Goal: Task Accomplishment & Management: Use online tool/utility

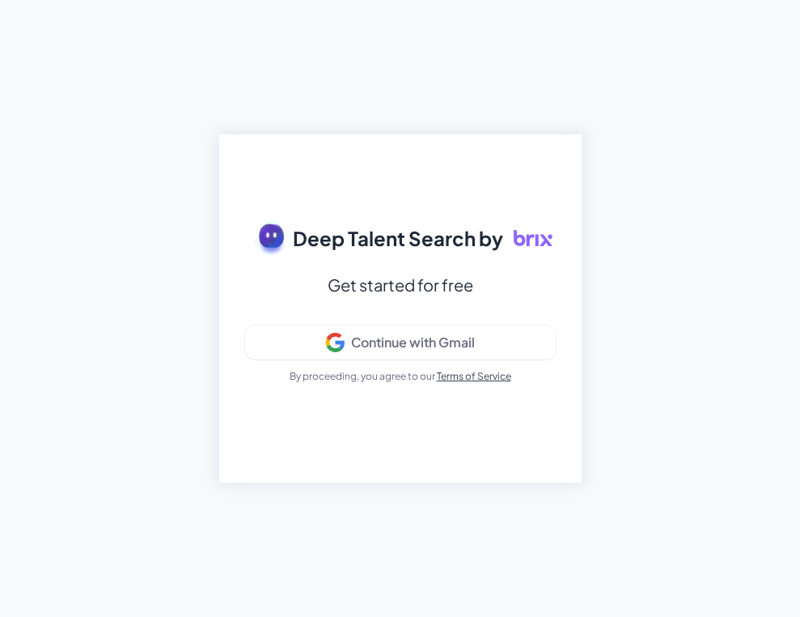
click at [356, 274] on div "Get started for free" at bounding box center [401, 284] width 146 height 29
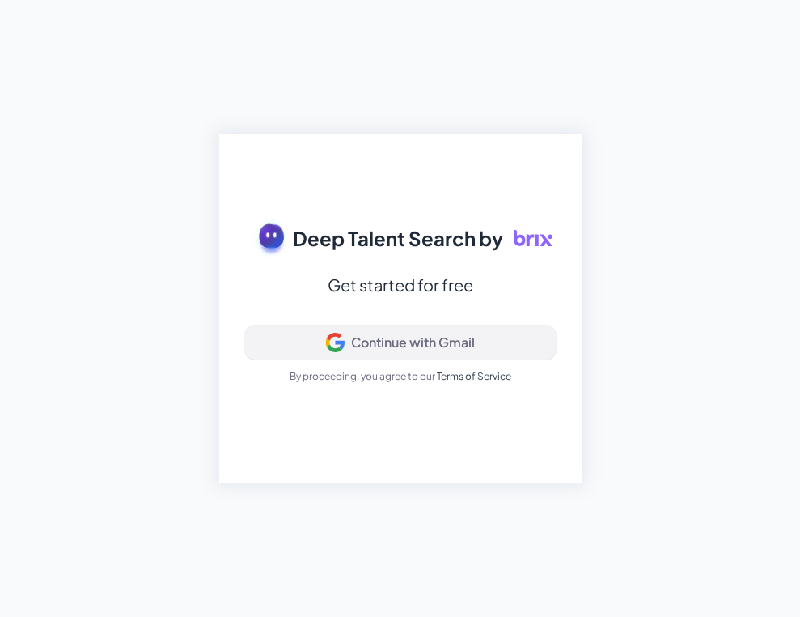
click at [342, 352] on button "Continue with Gmail" at bounding box center [400, 342] width 311 height 34
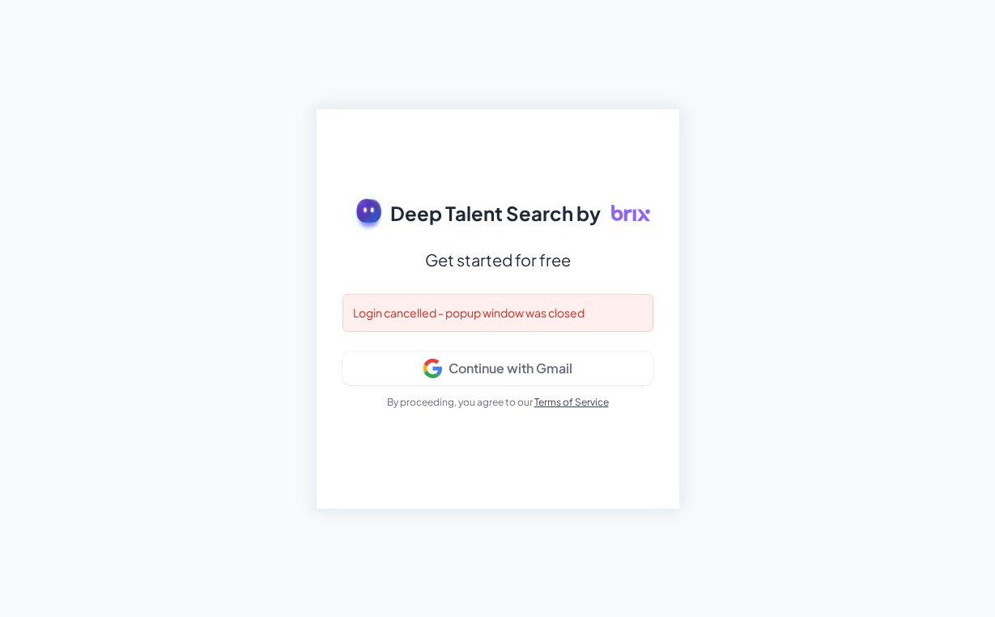
click at [562, 402] on link "Terms of Service" at bounding box center [571, 402] width 74 height 12
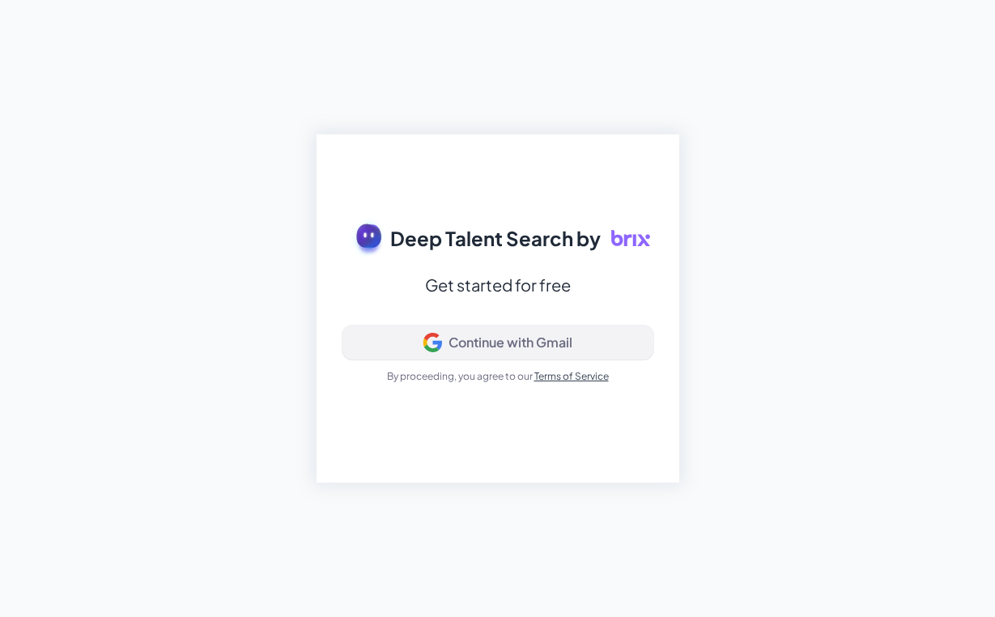
click at [391, 346] on div "Continue with Gmail" at bounding box center [497, 342] width 283 height 19
click at [476, 341] on div "Deep Talent Search by Get started for free Signing in... By proceeding, you agr…" at bounding box center [497, 308] width 363 height 348
click at [486, 347] on div "Continue with Gmail" at bounding box center [510, 342] width 124 height 16
click at [460, 352] on div "Deep Talent Search by Get started for free Signing in... By proceeding, you agr…" at bounding box center [497, 308] width 363 height 348
